Goal: Task Accomplishment & Management: Use online tool/utility

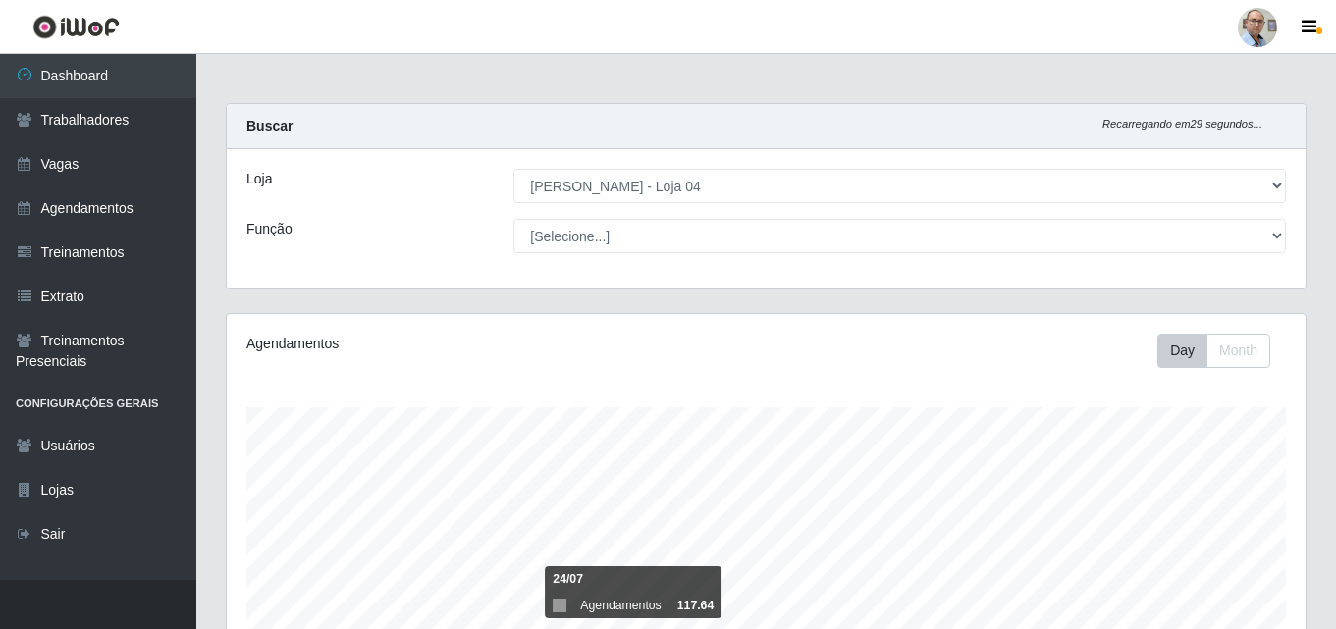
select select "251"
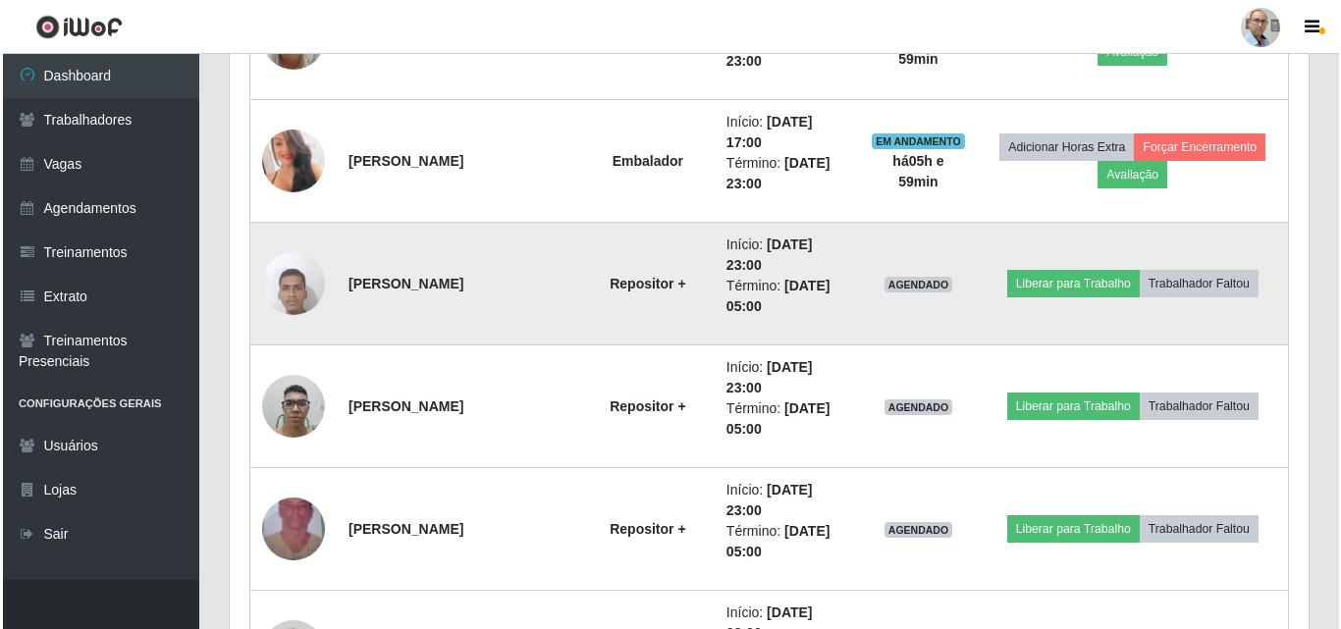
scroll to position [1472, 0]
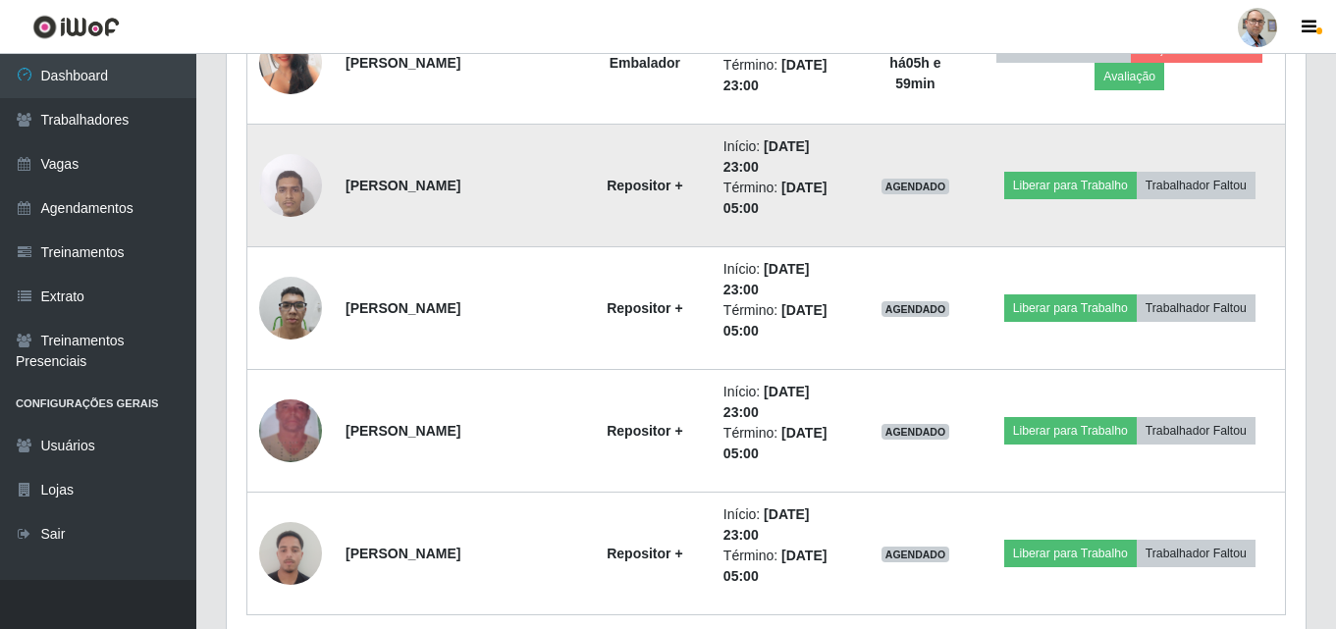
click at [1071, 169] on td "Liberar para Trabalho Trabalhador Faltou" at bounding box center [1129, 186] width 311 height 123
click at [1065, 172] on button "Liberar para Trabalho" at bounding box center [1070, 185] width 133 height 27
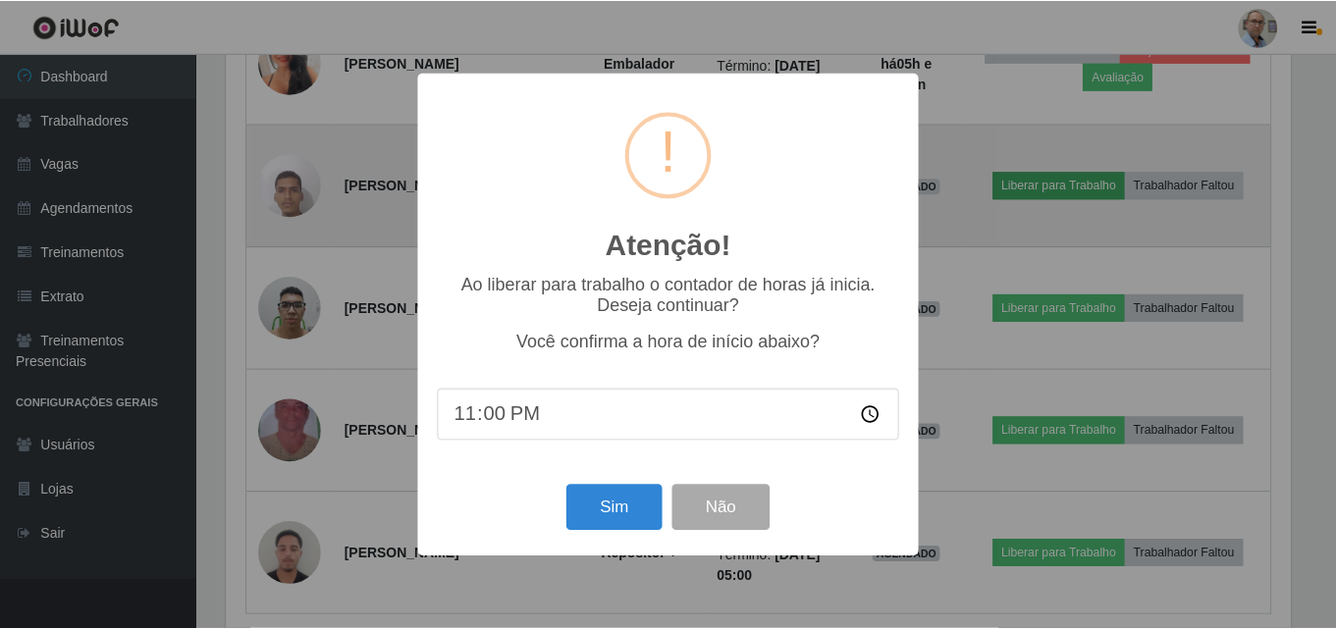
scroll to position [407, 1069]
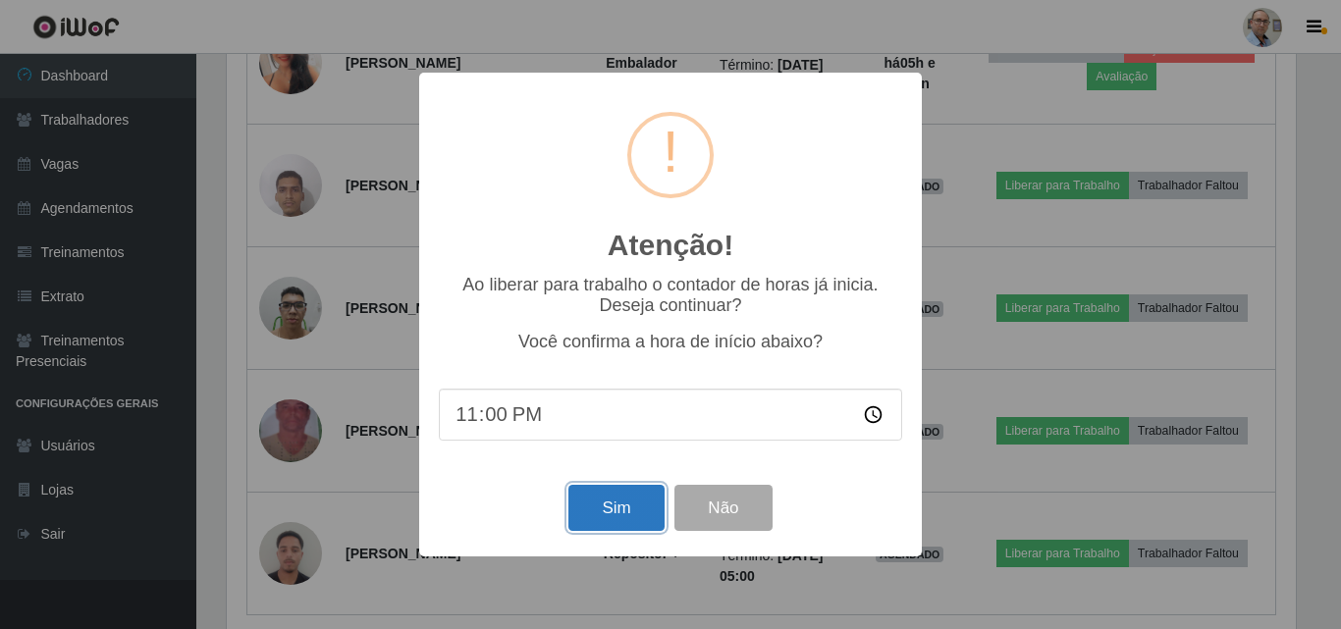
click at [603, 509] on button "Sim" at bounding box center [615, 508] width 95 height 46
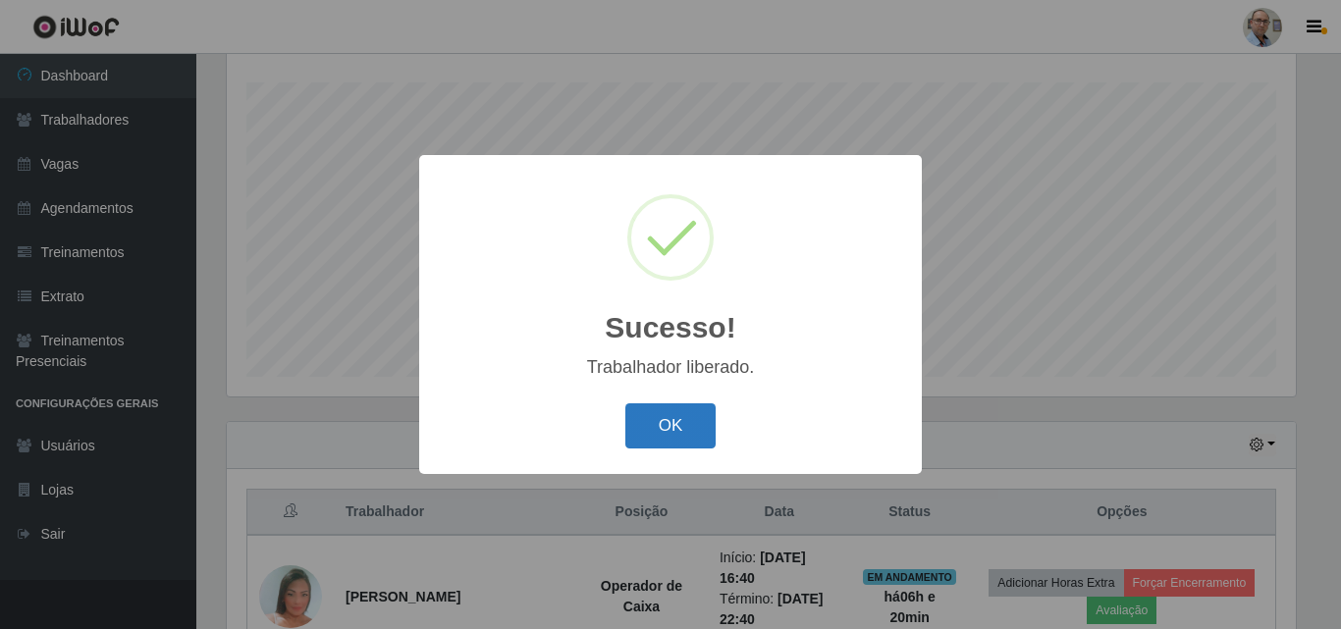
drag, startPoint x: 635, startPoint y: 417, endPoint x: 647, endPoint y: 417, distance: 11.8
click at [637, 417] on button "OK" at bounding box center [670, 426] width 91 height 46
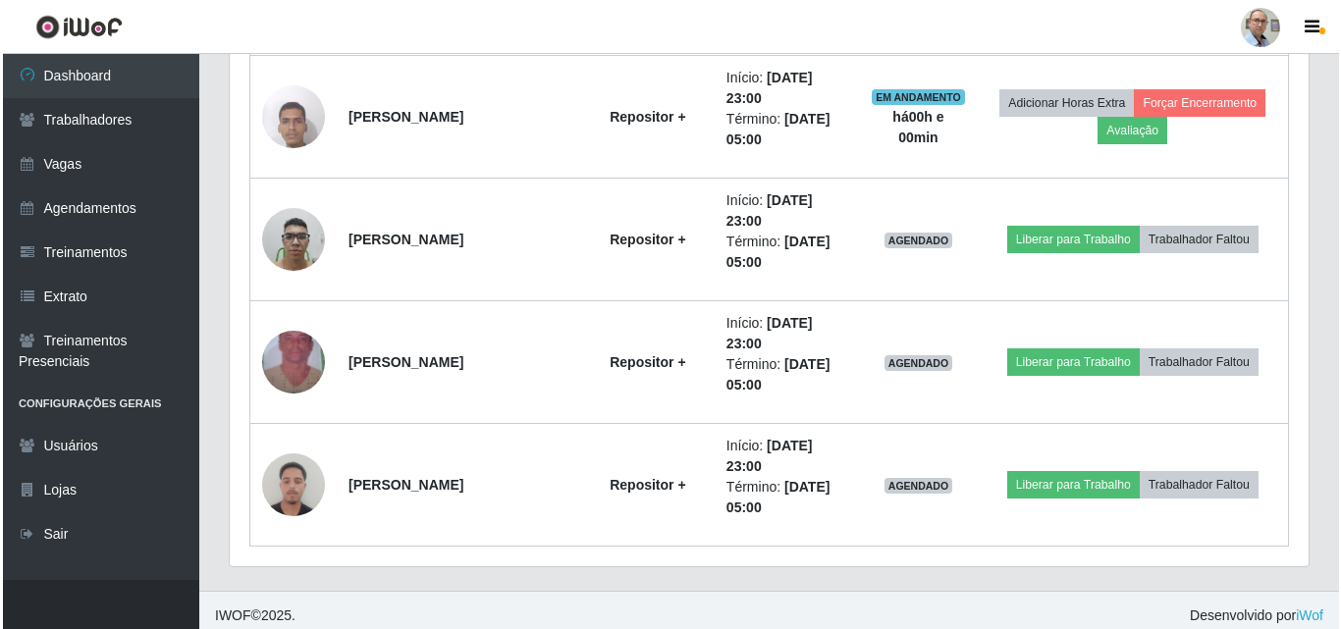
scroll to position [1552, 0]
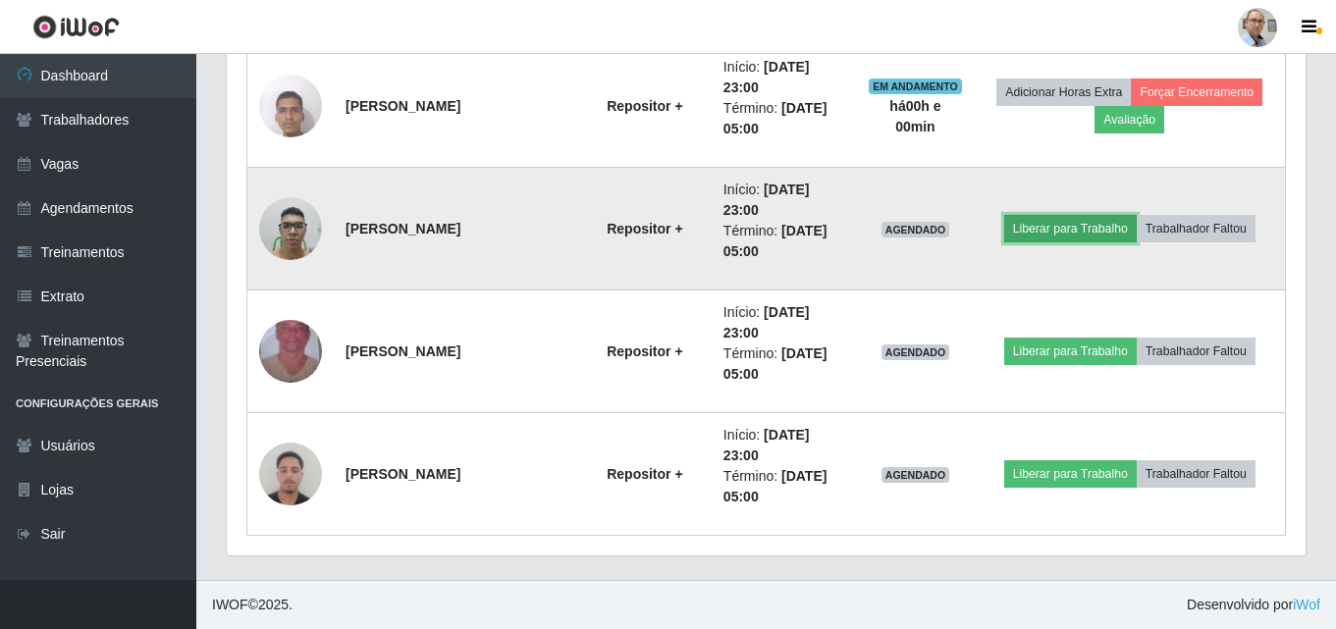
click at [1083, 229] on button "Liberar para Trabalho" at bounding box center [1070, 228] width 133 height 27
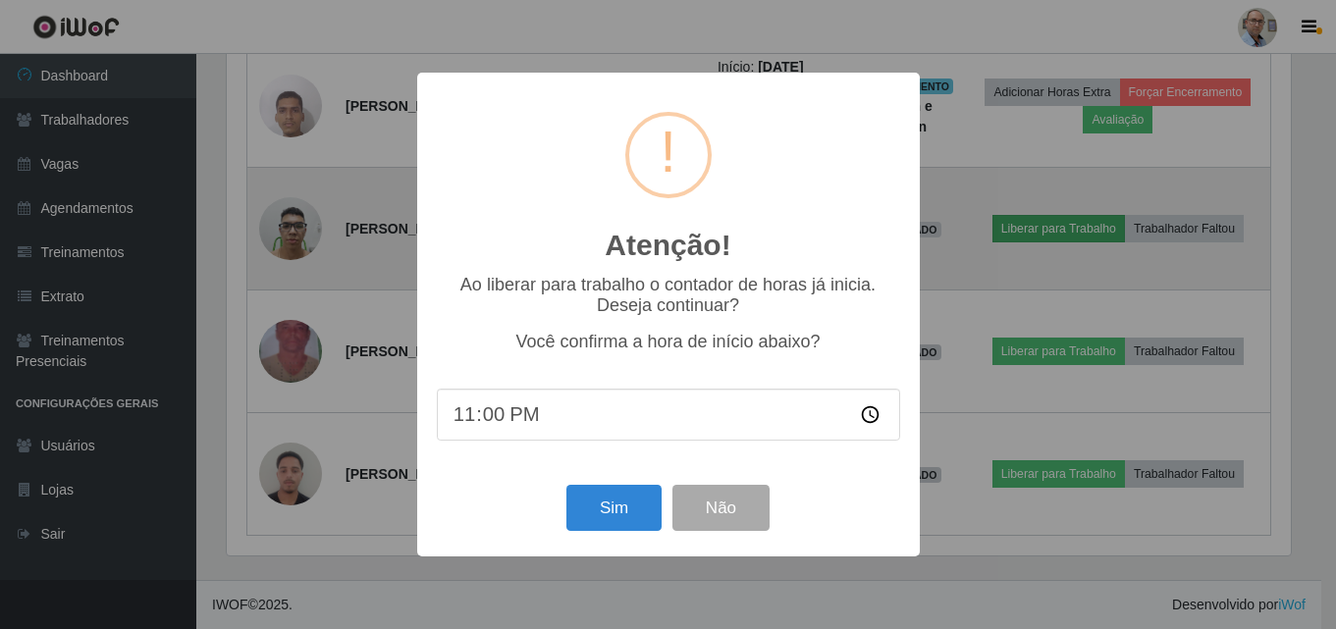
scroll to position [407, 1069]
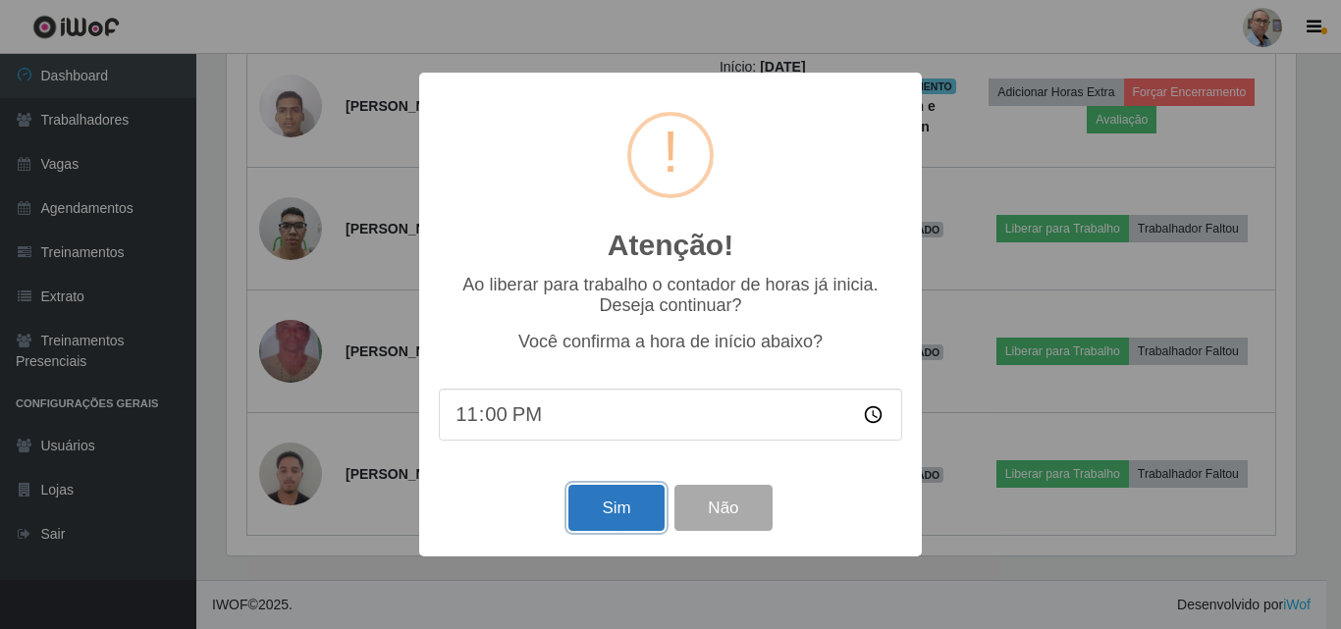
click at [602, 504] on button "Sim" at bounding box center [615, 508] width 95 height 46
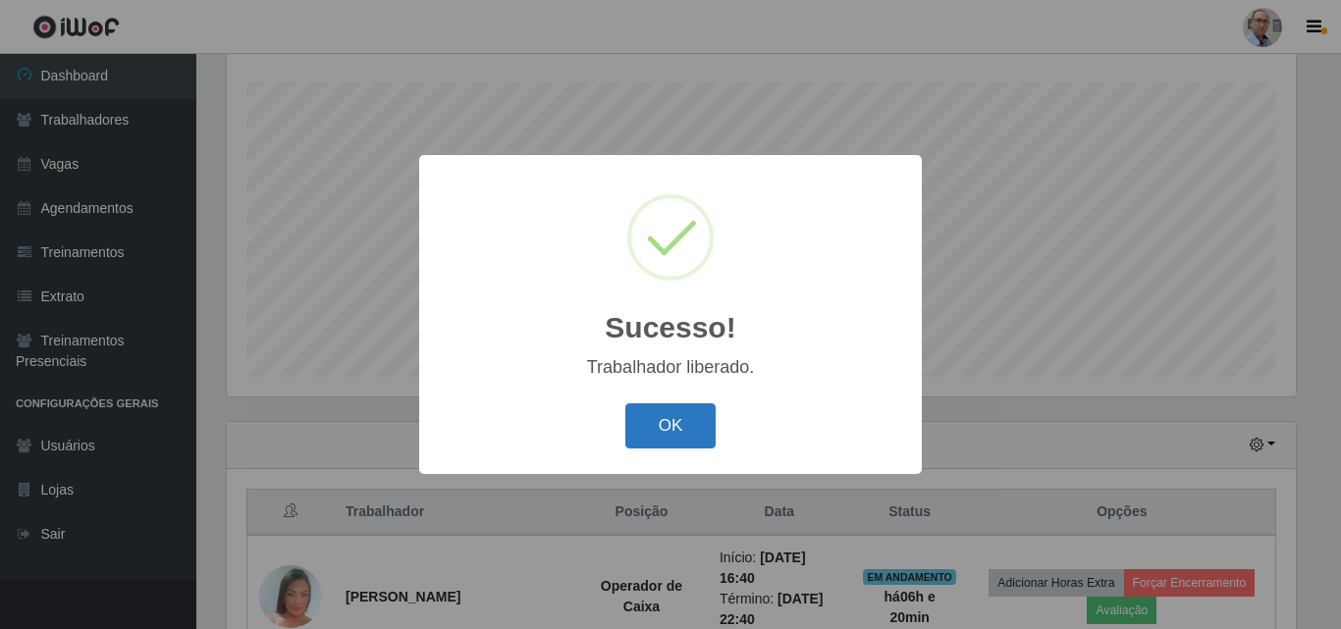
click at [673, 424] on button "OK" at bounding box center [670, 426] width 91 height 46
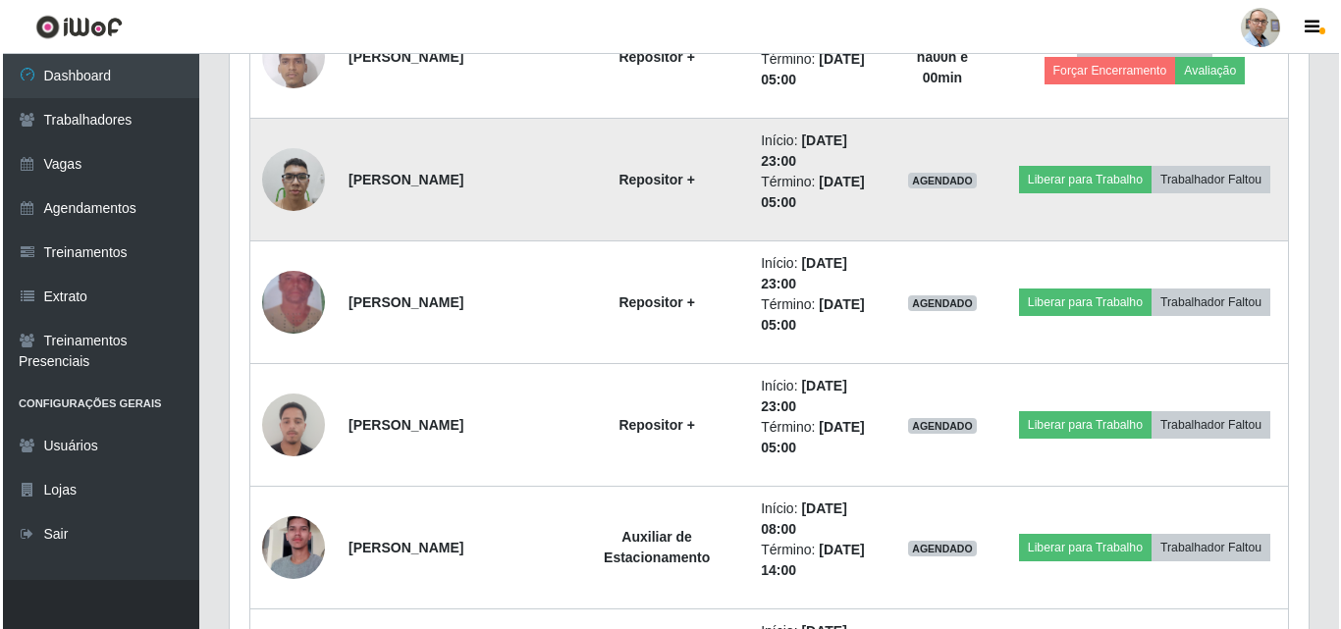
scroll to position [1429, 0]
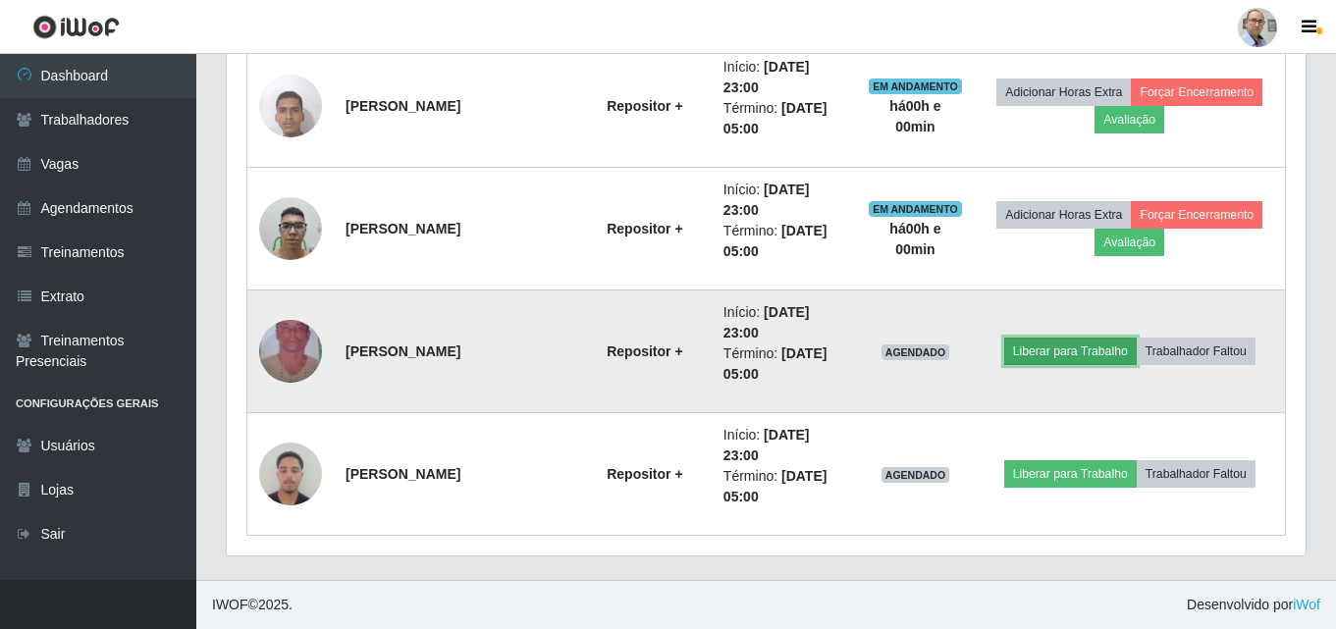
click at [1042, 353] on button "Liberar para Trabalho" at bounding box center [1070, 351] width 133 height 27
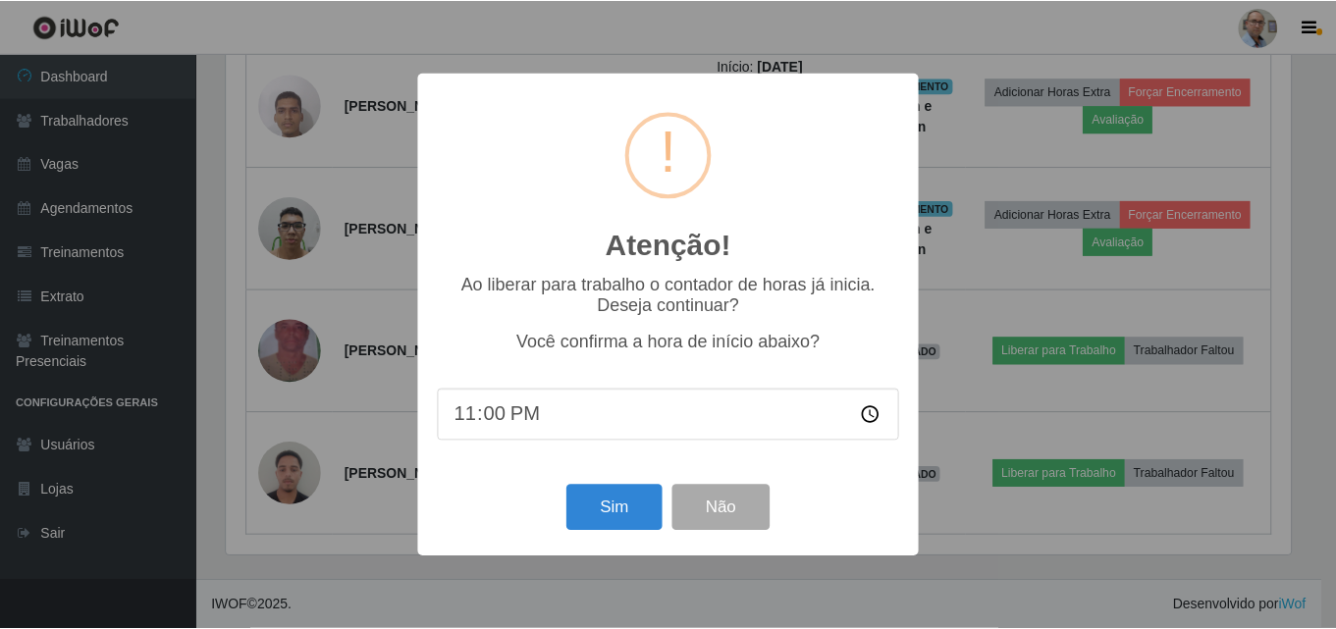
scroll to position [407, 1069]
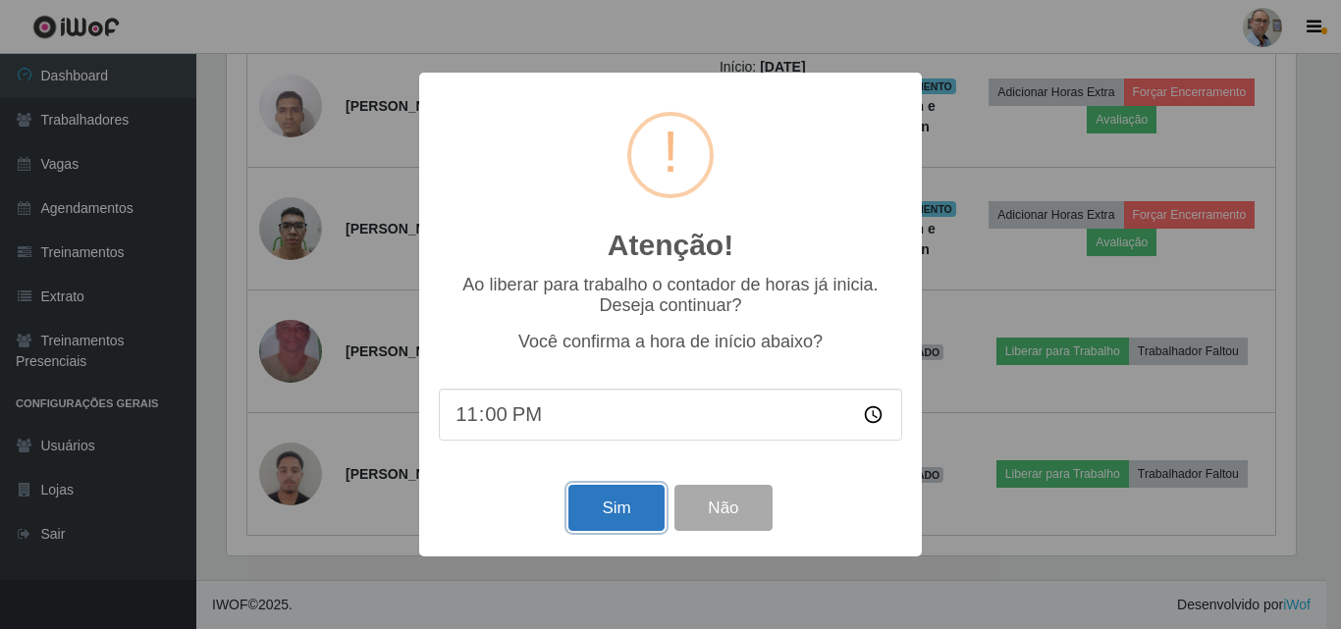
click at [575, 513] on button "Sim" at bounding box center [615, 508] width 95 height 46
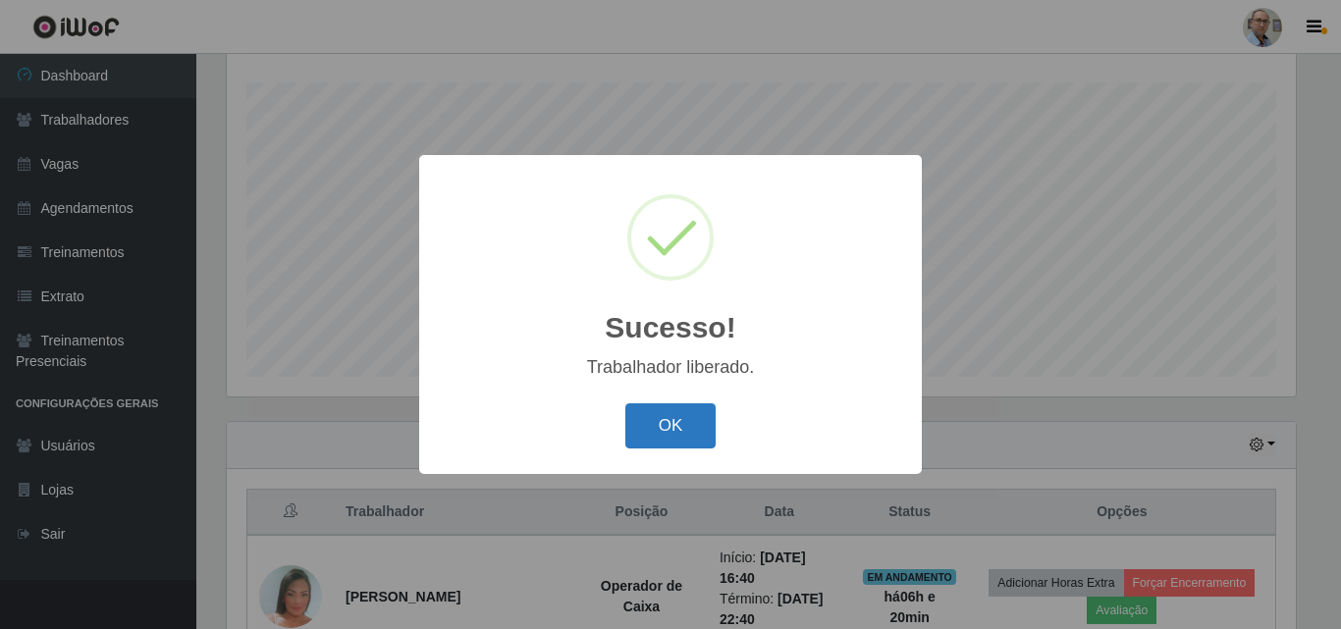
click at [687, 430] on button "OK" at bounding box center [670, 426] width 91 height 46
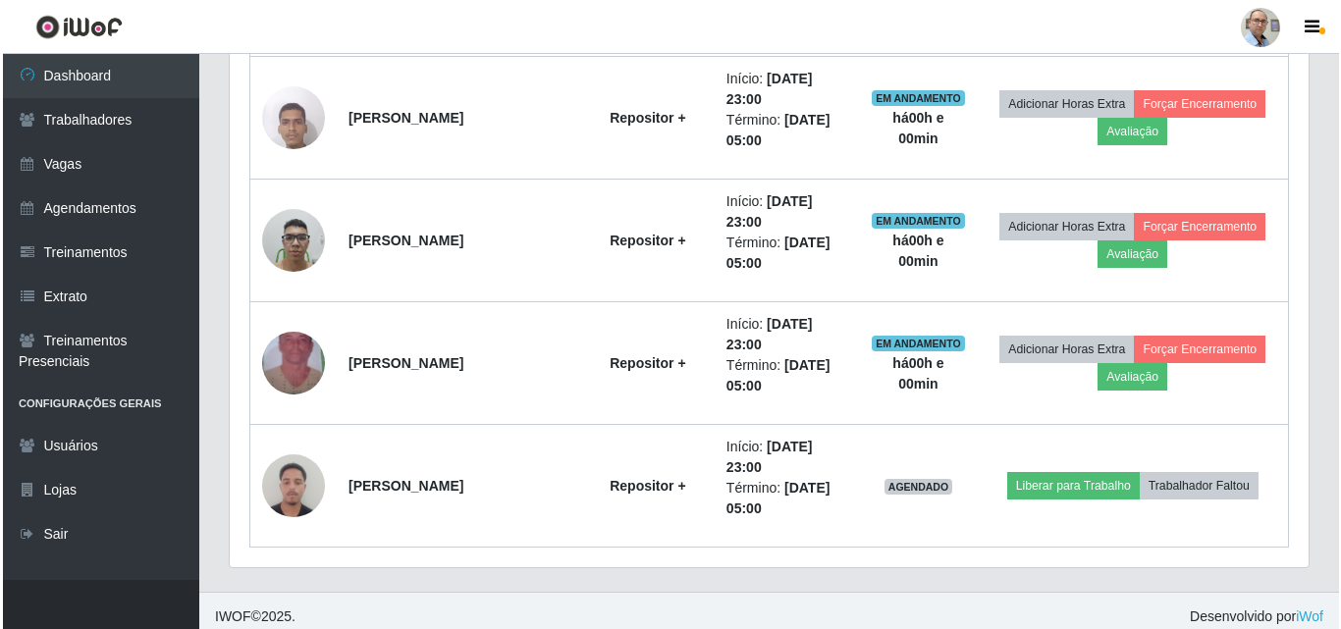
scroll to position [0, 0]
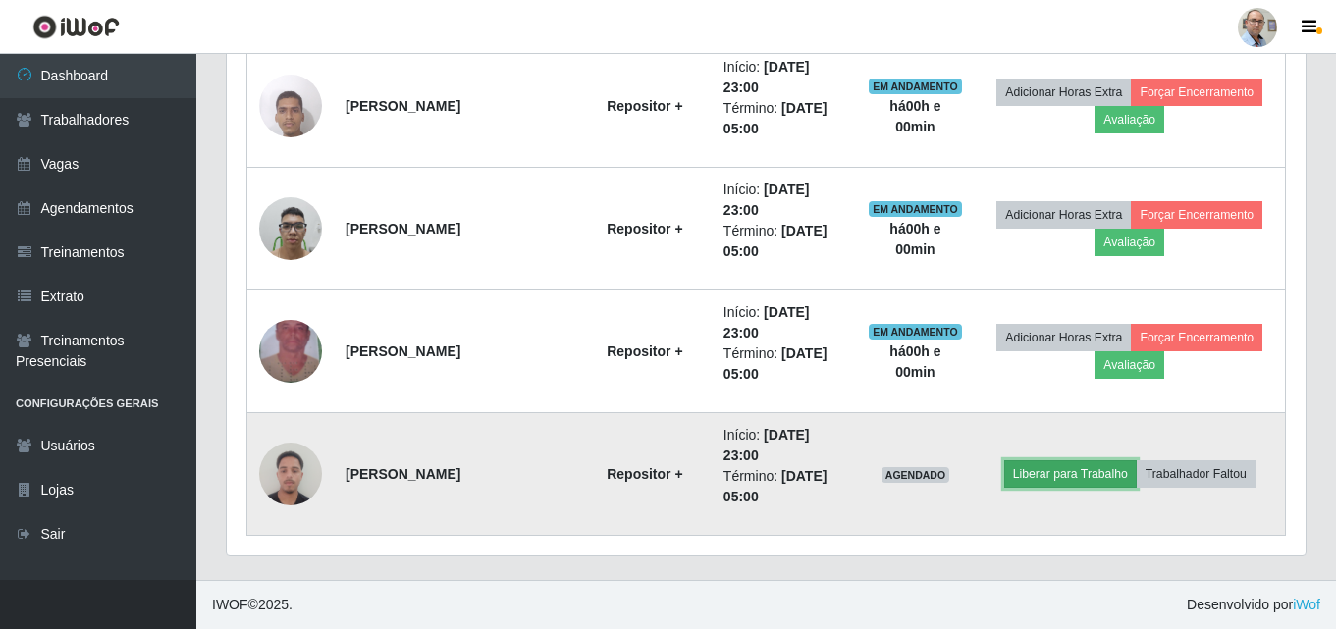
click at [1072, 475] on button "Liberar para Trabalho" at bounding box center [1070, 473] width 133 height 27
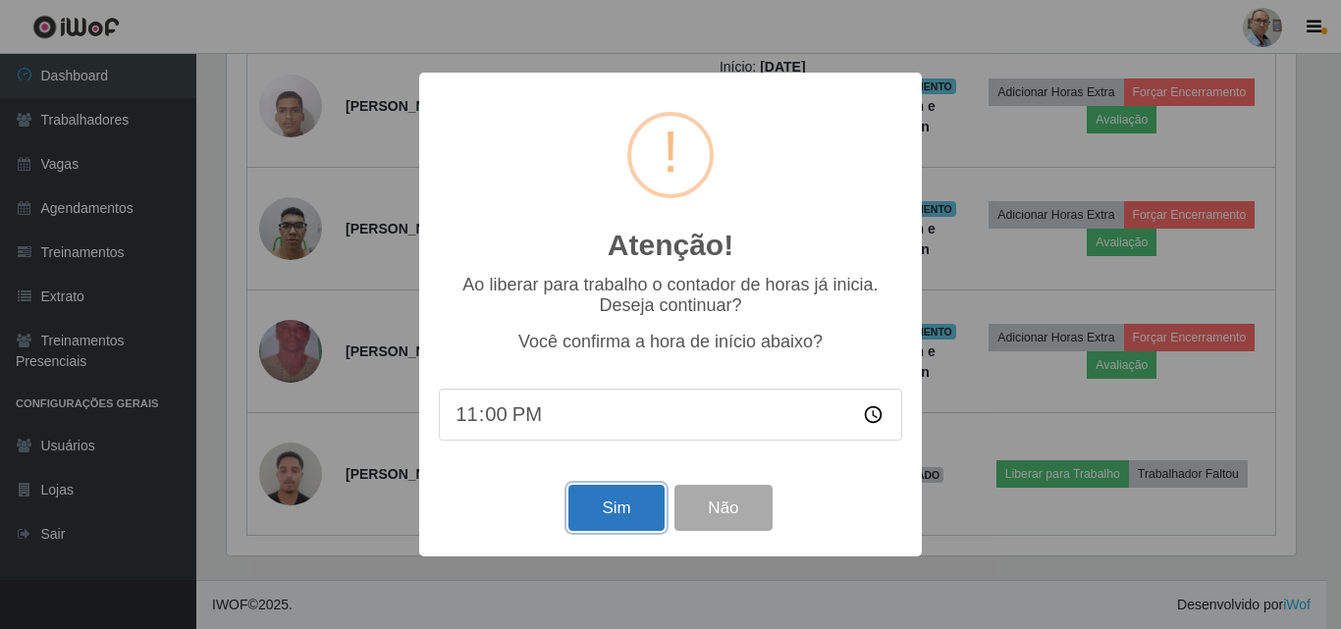
click at [638, 515] on button "Sim" at bounding box center [615, 508] width 95 height 46
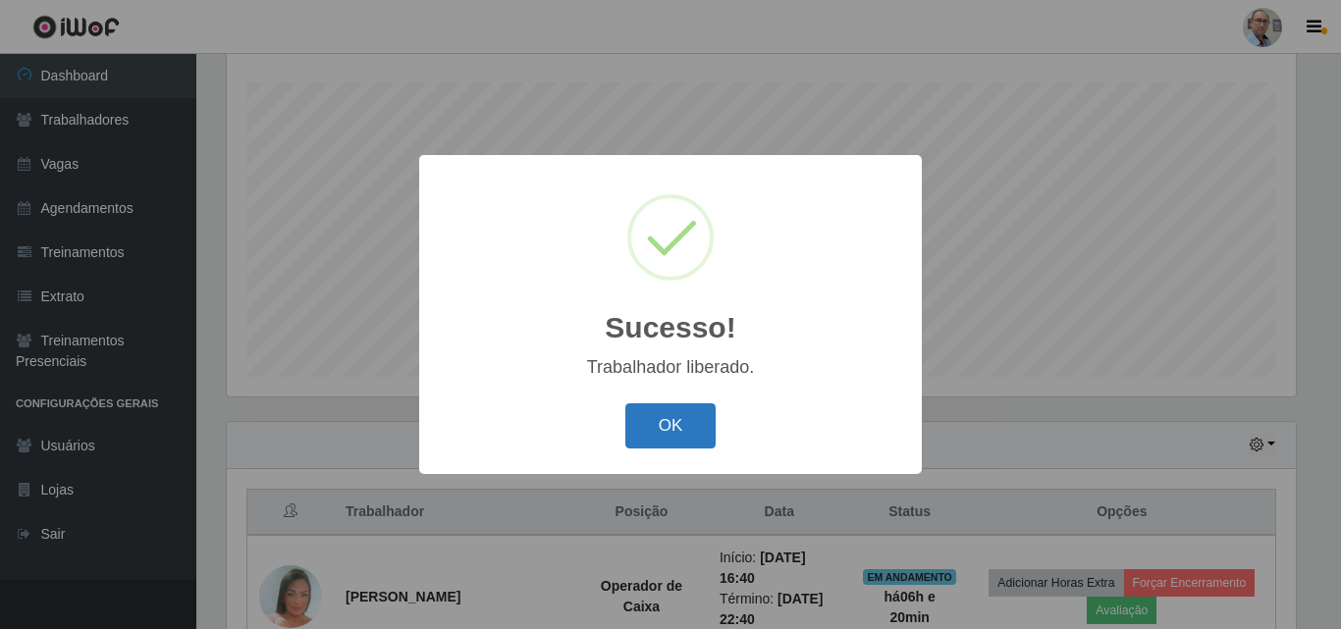
click at [679, 407] on button "OK" at bounding box center [670, 426] width 91 height 46
